Goal: Task Accomplishment & Management: Use online tool/utility

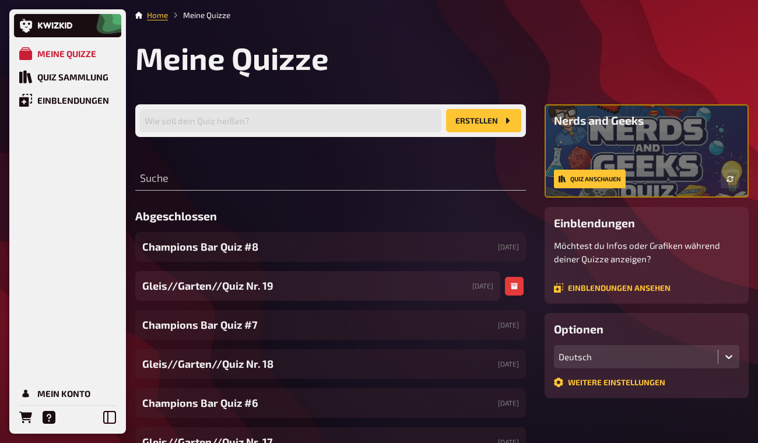
click at [432, 290] on div "Gleis//Garten//Quiz Nr. 19 [DATE]" at bounding box center [317, 286] width 365 height 30
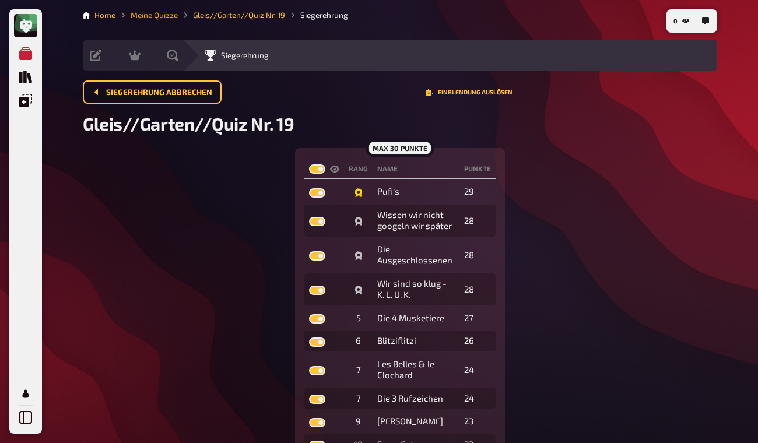
click at [157, 19] on link "Meine Quizze" at bounding box center [154, 14] width 47 height 9
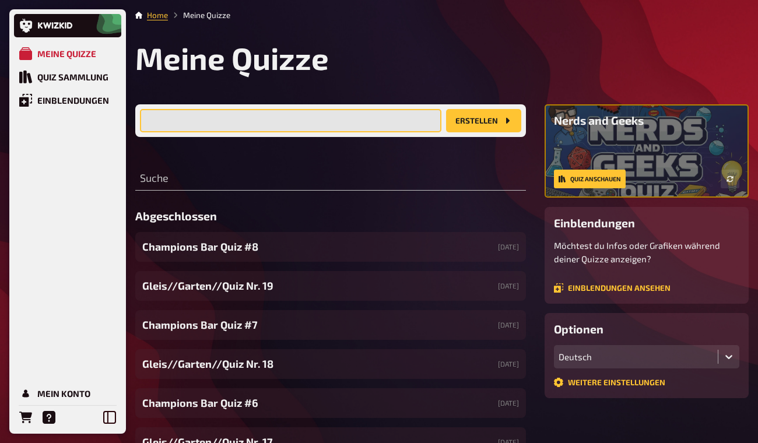
click at [290, 129] on input "text" at bounding box center [290, 120] width 301 height 23
type input "Gleis//Garten//Quiz Nr. 20"
click at [446, 109] on button "Erstellen" at bounding box center [483, 120] width 75 height 23
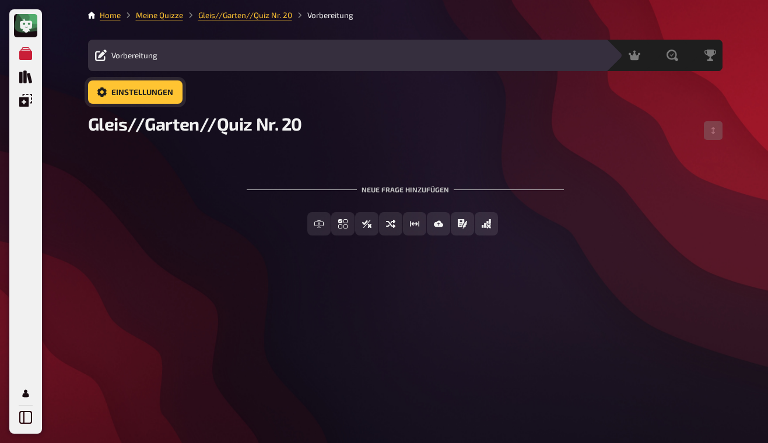
click at [176, 99] on link "Einstellungen" at bounding box center [135, 91] width 94 height 23
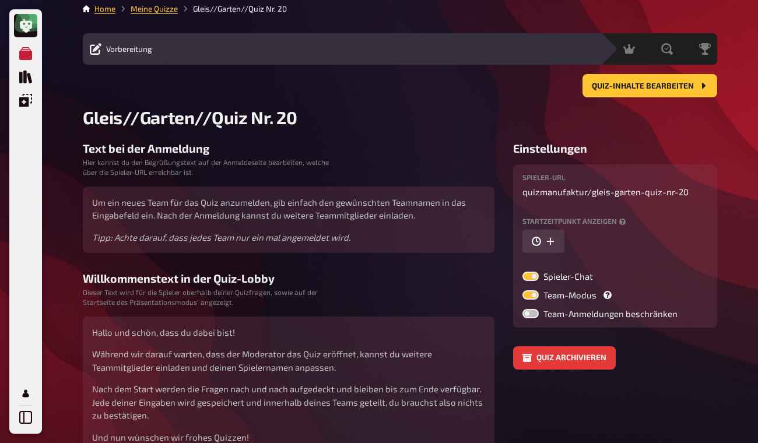
scroll to position [2, 0]
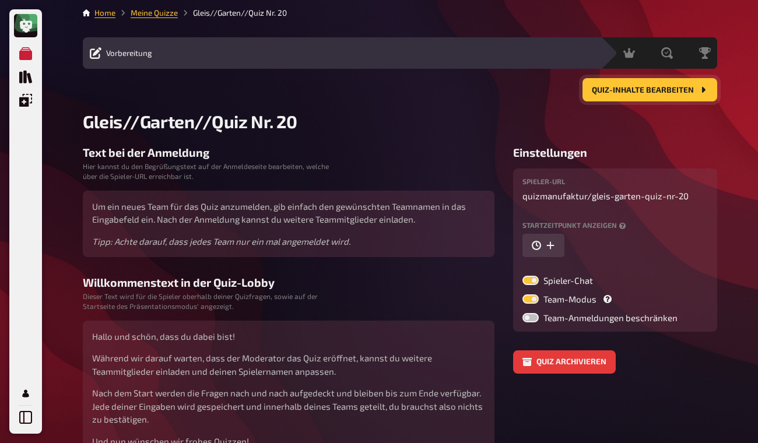
click at [617, 86] on span "Quiz-Inhalte bearbeiten" at bounding box center [643, 90] width 102 height 8
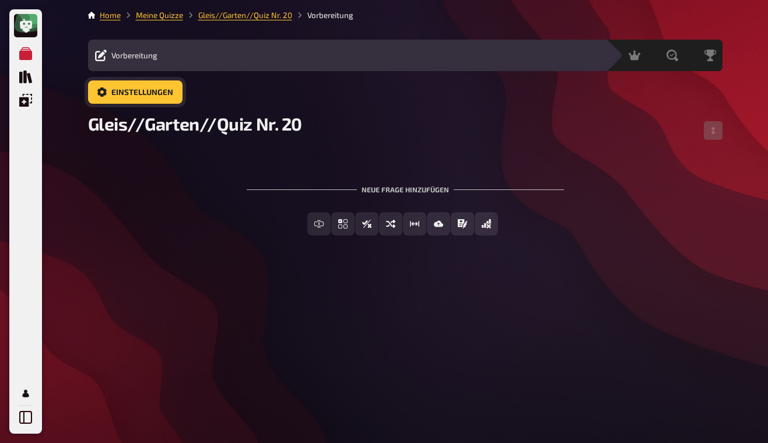
click at [173, 97] on link "Einstellungen" at bounding box center [135, 91] width 94 height 23
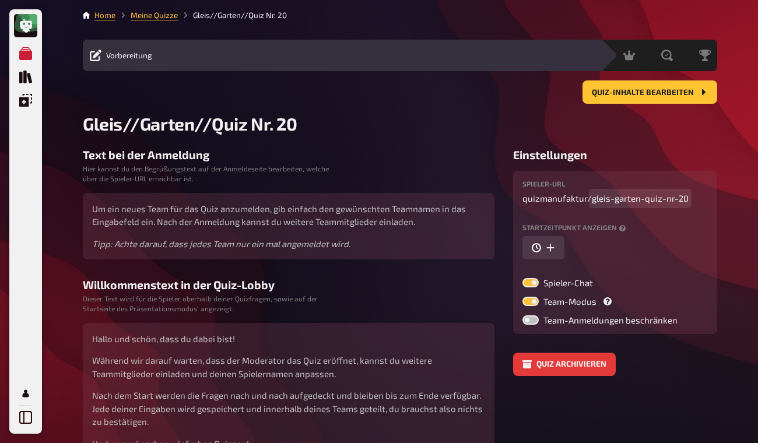
click at [622, 194] on span "gleis-garten-quiz-nr-20" at bounding box center [640, 198] width 97 height 13
click at [568, 203] on p "quizmanufaktur / gleis-garten-quiz-nr-20" at bounding box center [614, 198] width 185 height 13
click at [569, 230] on label "Startzeitpunkt anzeigen" at bounding box center [614, 228] width 185 height 8
click at [153, 15] on link "Meine Quizze" at bounding box center [154, 14] width 47 height 9
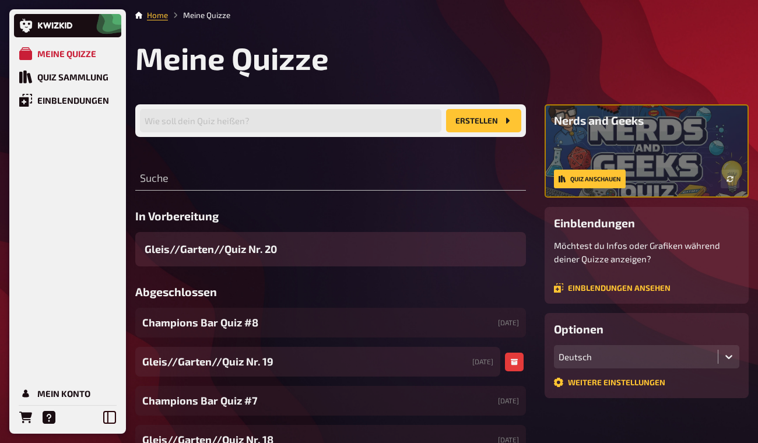
click at [251, 359] on span "Gleis//Garten//Quiz Nr. 19" at bounding box center [207, 362] width 131 height 16
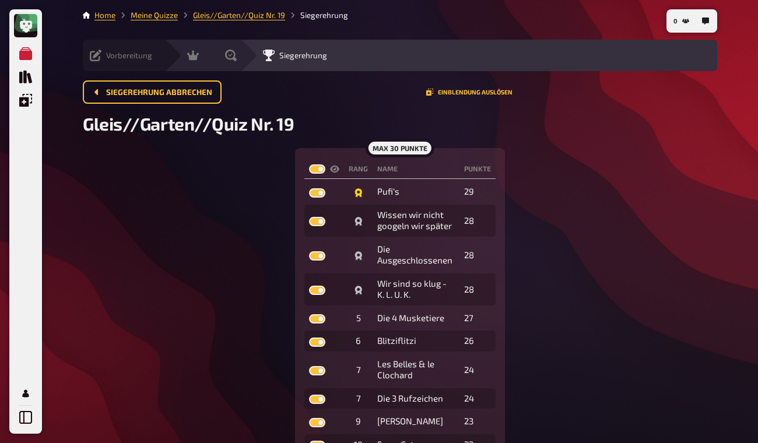
click at [103, 59] on div "Vorbereitung" at bounding box center [121, 56] width 62 height 12
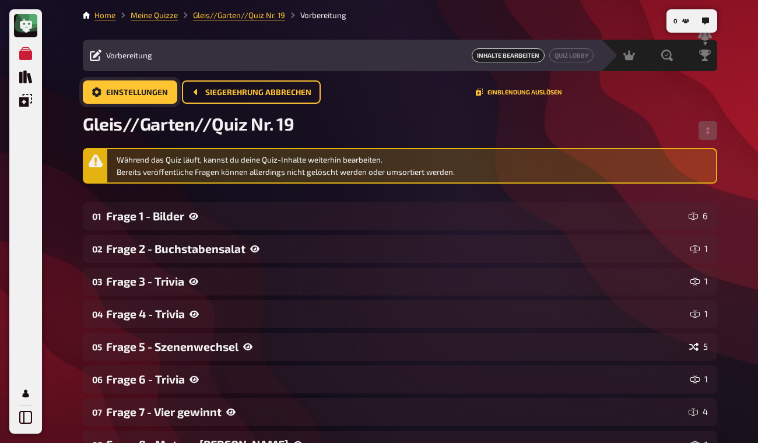
click at [157, 94] on span "Einstellungen" at bounding box center [137, 93] width 62 height 8
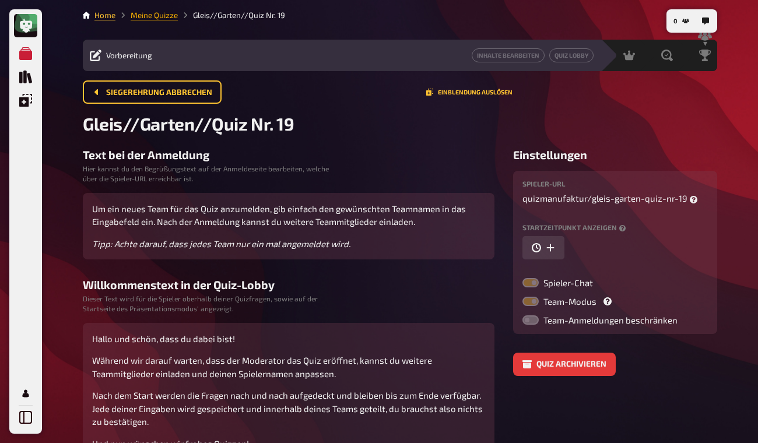
click at [150, 16] on link "Meine Quizze" at bounding box center [154, 14] width 47 height 9
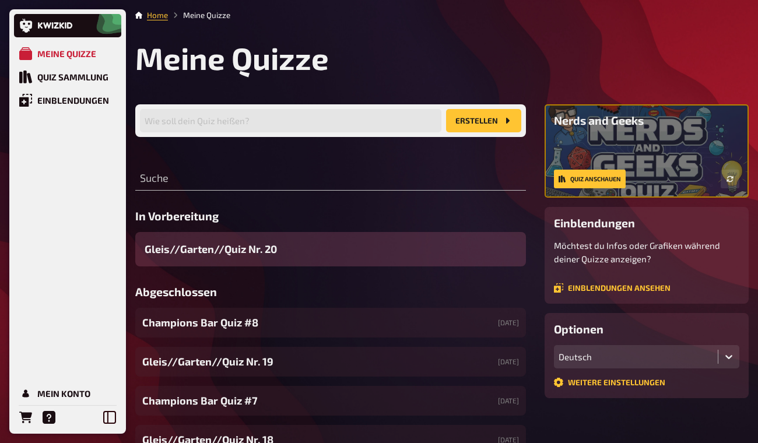
click at [273, 254] on span "Gleis//Garten//Quiz Nr. 20" at bounding box center [211, 249] width 132 height 16
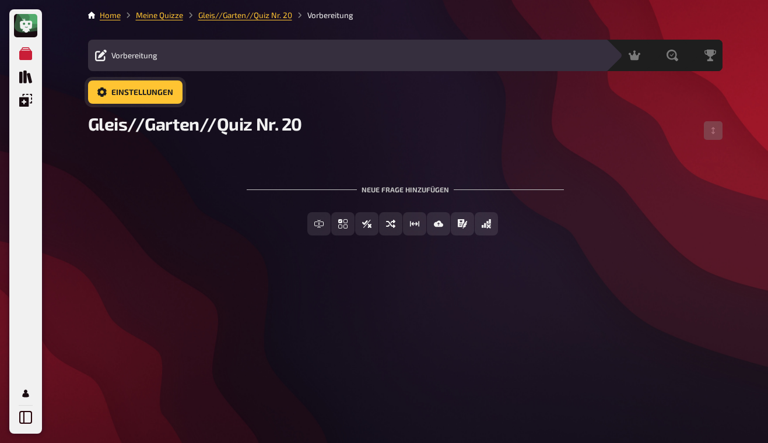
click at [170, 91] on span "Einstellungen" at bounding box center [142, 93] width 62 height 8
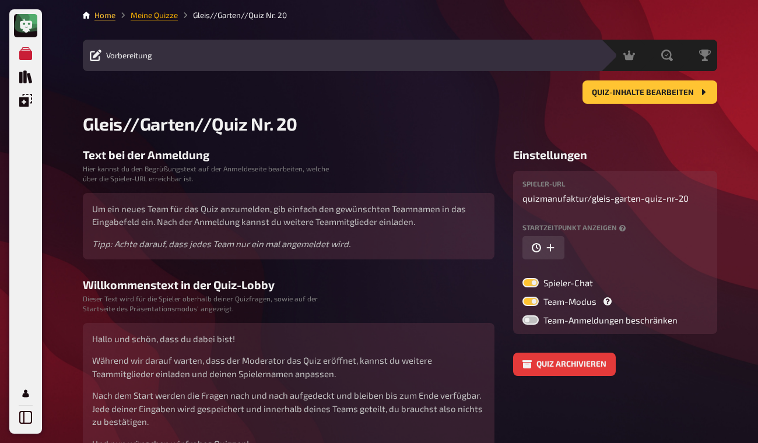
click at [163, 15] on link "Meine Quizze" at bounding box center [154, 14] width 47 height 9
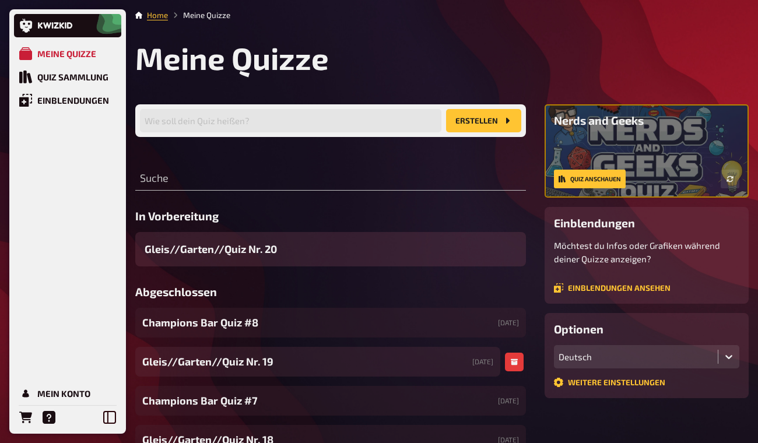
click at [266, 369] on span "Gleis//Garten//Quiz Nr. 19" at bounding box center [207, 362] width 131 height 16
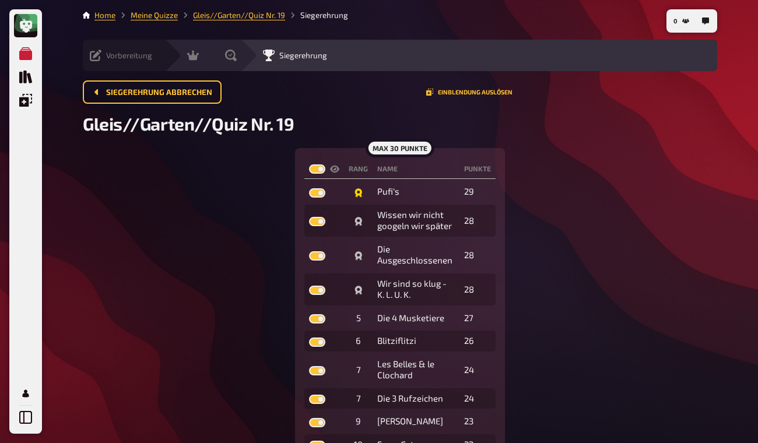
click at [100, 61] on icon at bounding box center [96, 56] width 12 height 12
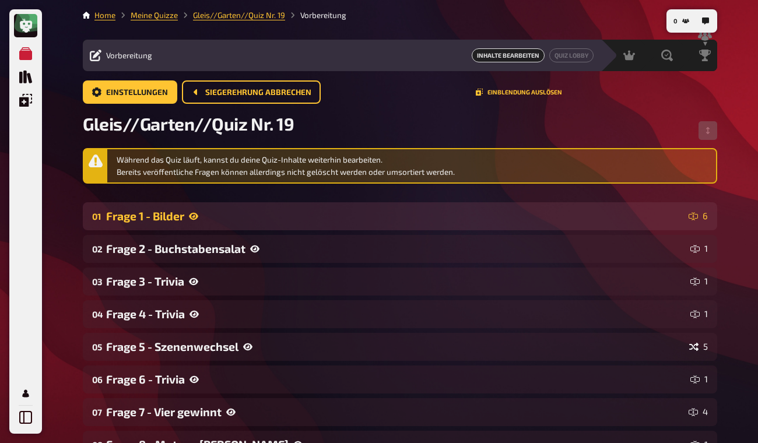
click at [243, 223] on div "01 Frage 1 - Bilder 6" at bounding box center [400, 216] width 634 height 28
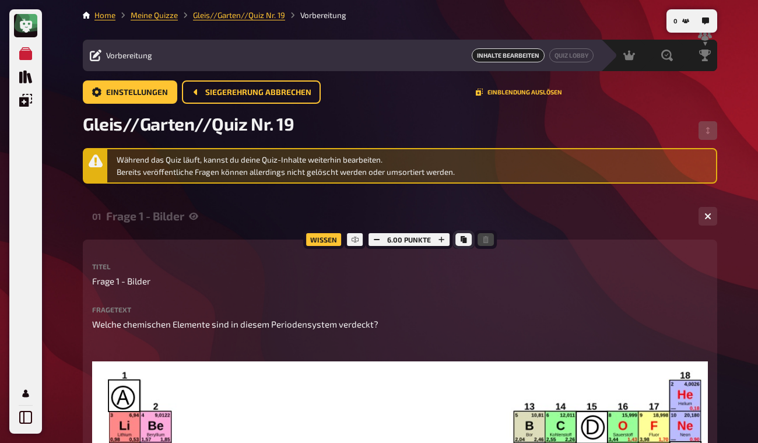
click at [464, 241] on icon "Kopieren" at bounding box center [464, 239] width 6 height 7
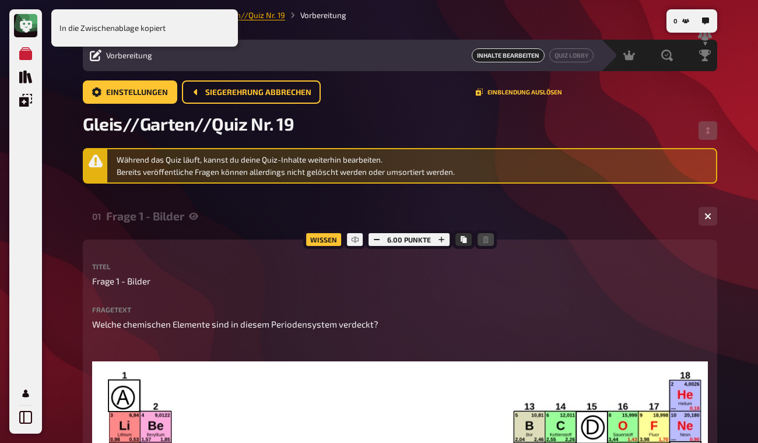
click at [275, 15] on link "Gleis//Garten//Quiz Nr. 19" at bounding box center [239, 14] width 92 height 9
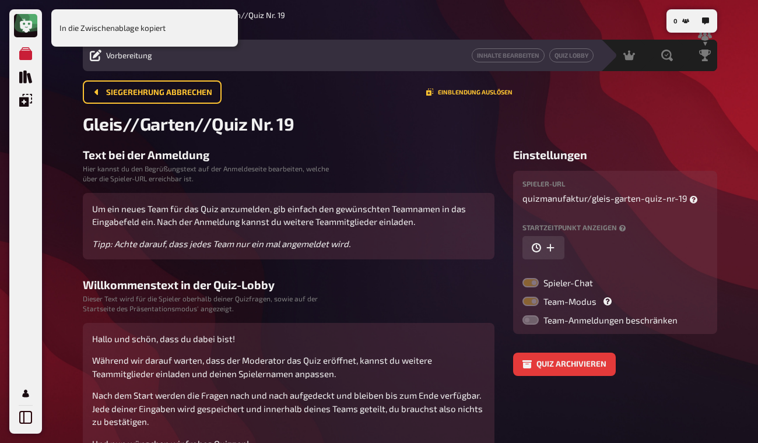
click at [268, 38] on main "Home Meine Quizze Gleis//Garten//Quiz Nr. 19 Vorbereitung Inhalte Bearbeiten Qu…" at bounding box center [400, 234] width 634 height 450
click at [79, 70] on div "0 Home Meine Quizze Gleis//Garten//Quiz Nr. 19 Vorbereitung Inhalte Bearbeiten …" at bounding box center [399, 257] width 653 height 515
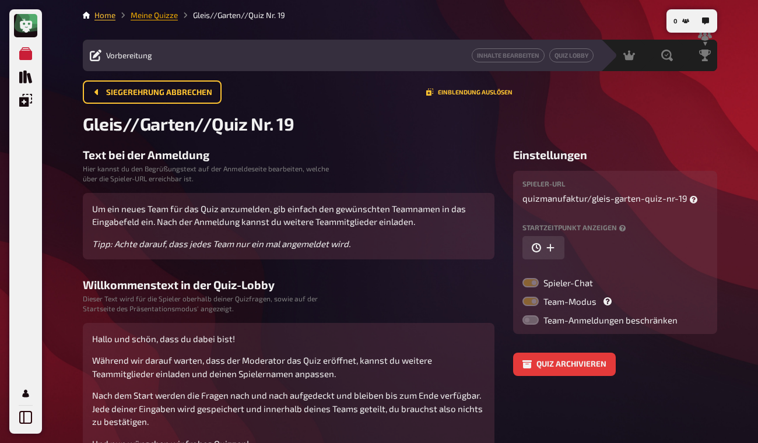
click at [159, 14] on link "Meine Quizze" at bounding box center [154, 14] width 47 height 9
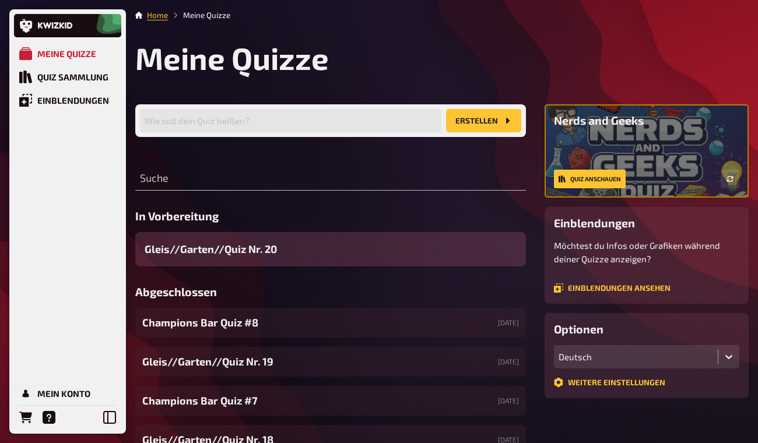
click at [234, 257] on span "Gleis//Garten//Quiz Nr. 20" at bounding box center [211, 249] width 132 height 16
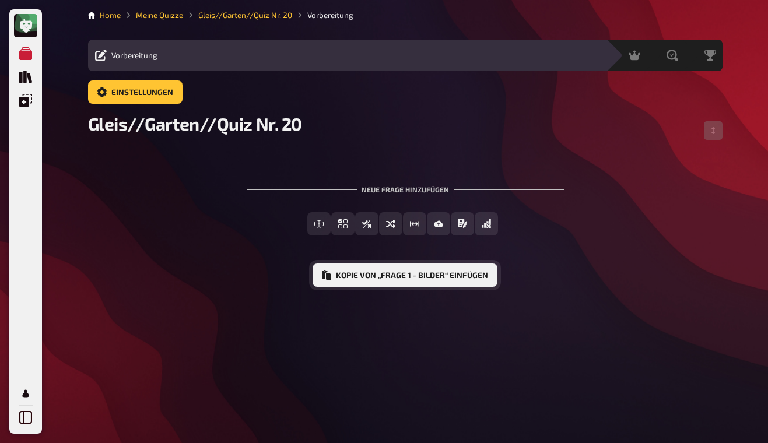
click at [381, 276] on button "Kopie von „Frage 1 - Bilder“ einfügen" at bounding box center [405, 275] width 185 height 23
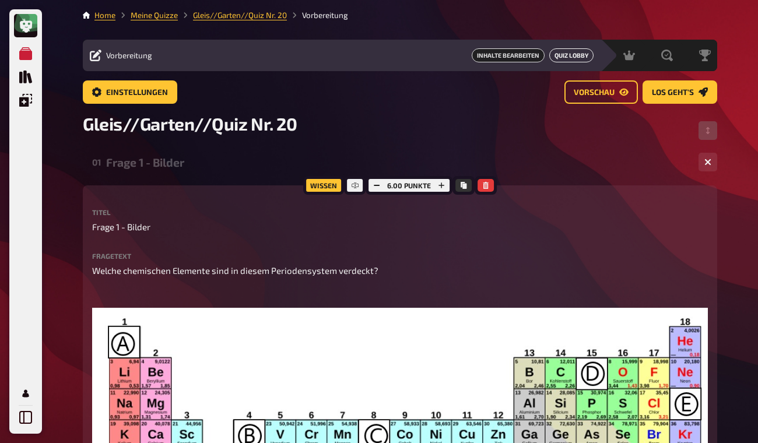
click at [571, 57] on link "Quiz Lobby" at bounding box center [571, 55] width 44 height 14
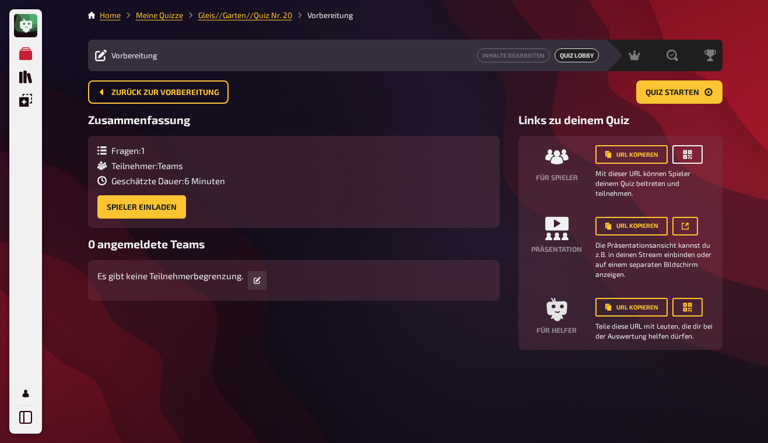
click at [683, 156] on icon "button" at bounding box center [687, 154] width 9 height 9
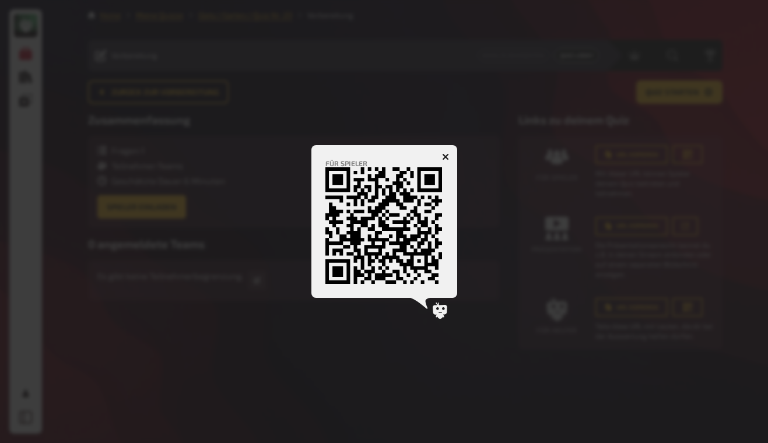
click at [447, 153] on icon "button" at bounding box center [445, 156] width 7 height 7
